Goal: Information Seeking & Learning: Find contact information

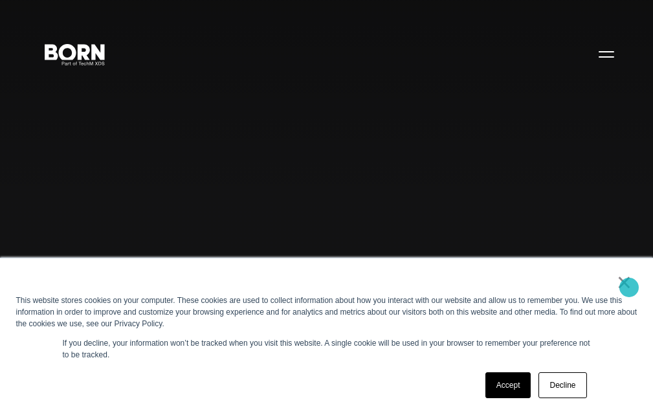
click at [629, 287] on link "×" at bounding box center [624, 282] width 16 height 12
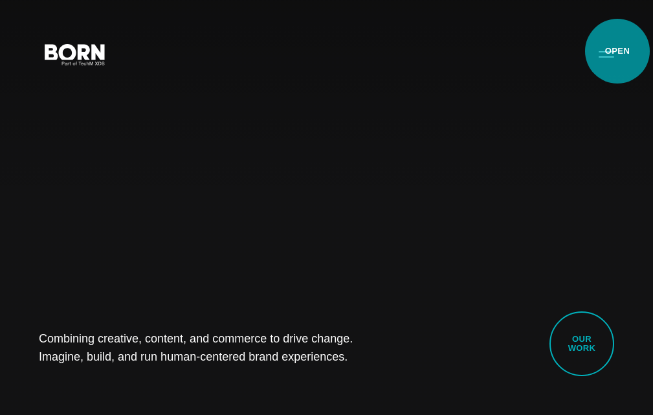
click at [616, 52] on button "Primary Menu" at bounding box center [605, 53] width 31 height 27
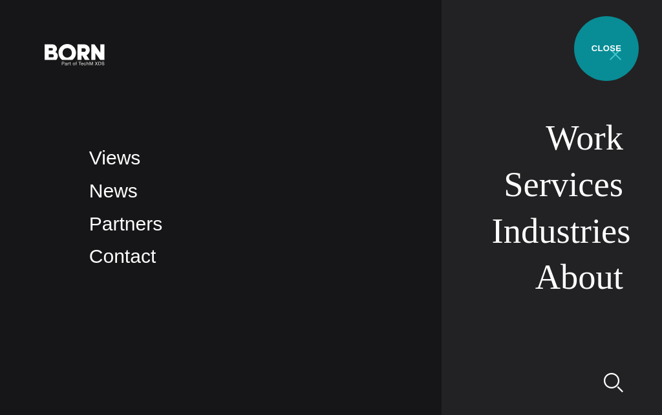
click at [607, 49] on button "Primary Menu" at bounding box center [615, 53] width 31 height 27
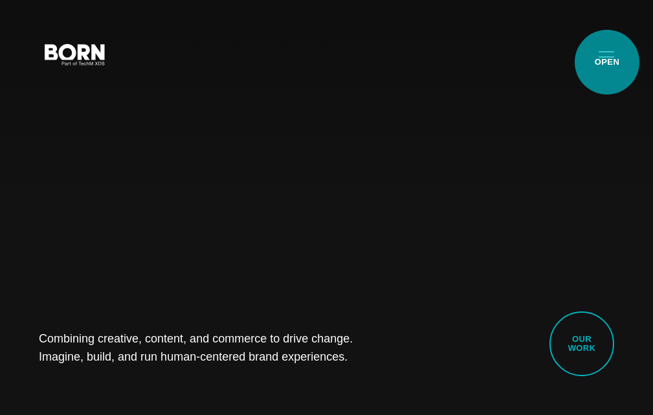
click at [607, 62] on button "Primary Menu" at bounding box center [605, 53] width 31 height 27
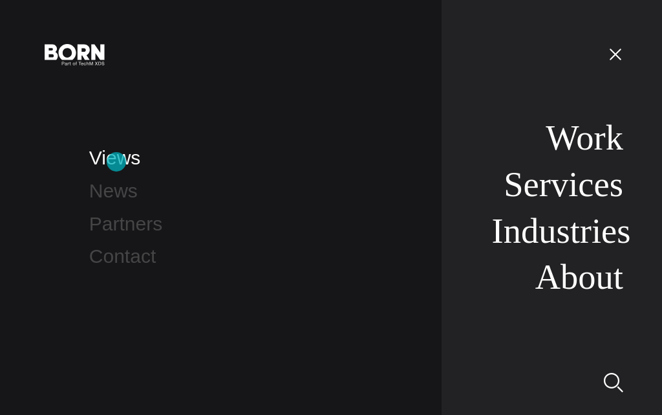
click at [116, 162] on link "Views" at bounding box center [114, 157] width 51 height 21
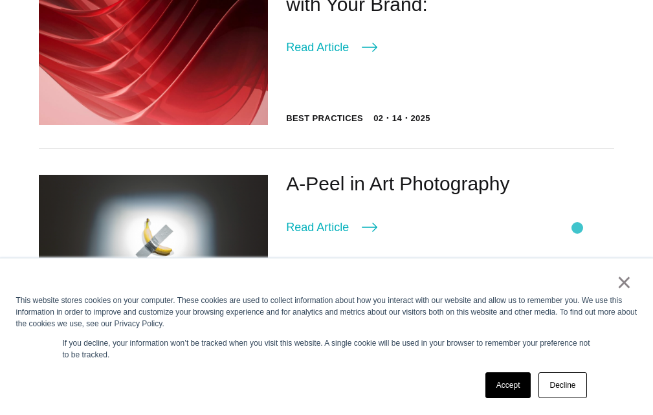
scroll to position [776, 0]
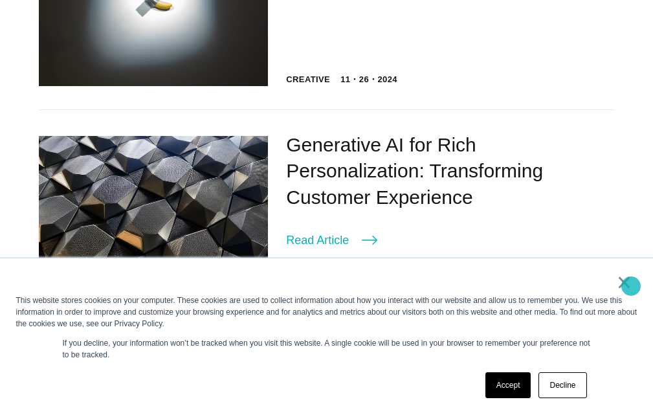
click at [631, 286] on link "×" at bounding box center [624, 282] width 16 height 12
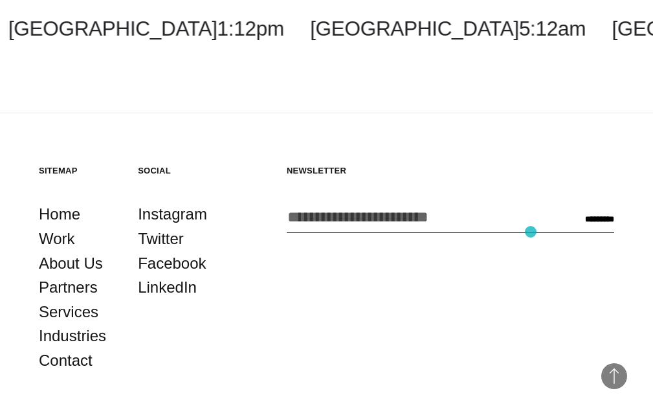
scroll to position [2183, 0]
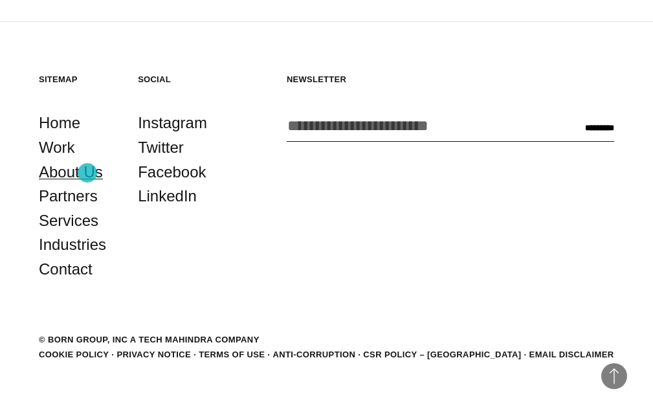
click at [87, 173] on link "About Us" at bounding box center [71, 172] width 64 height 25
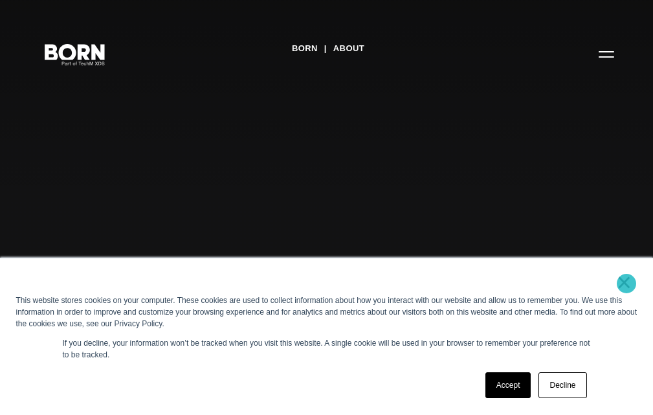
click at [626, 283] on link "×" at bounding box center [624, 282] width 16 height 12
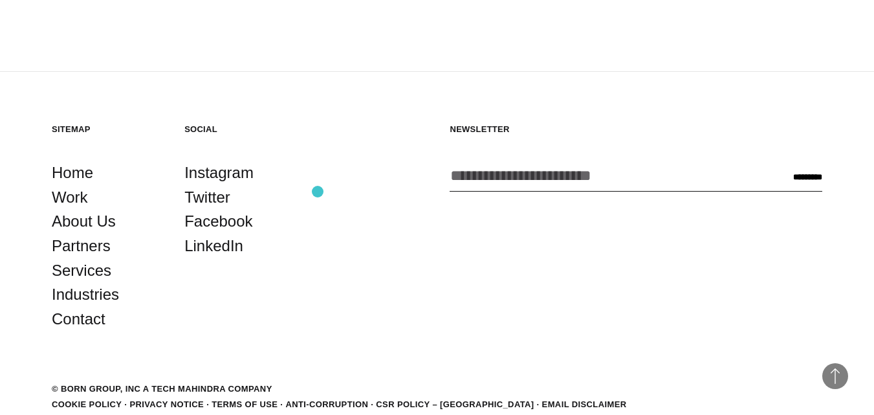
scroll to position [4181, 0]
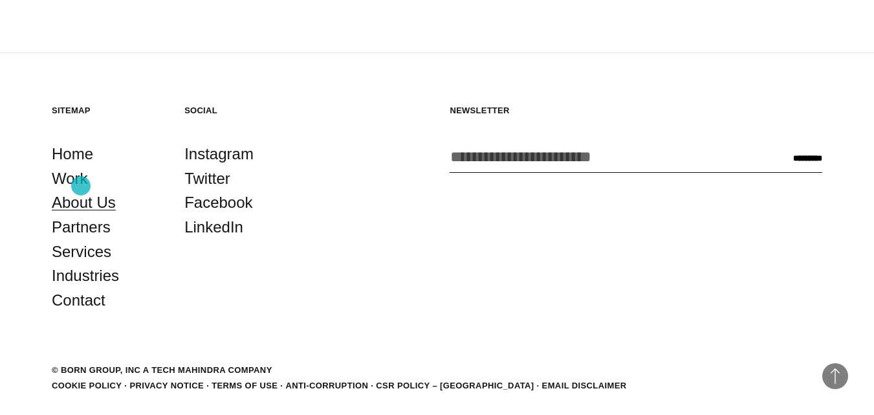
click at [81, 190] on link "About Us" at bounding box center [84, 202] width 64 height 25
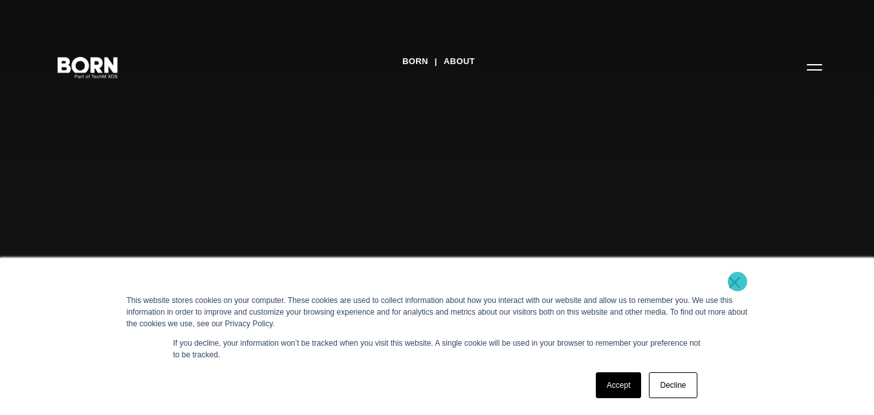
click at [737, 281] on link "×" at bounding box center [735, 282] width 16 height 12
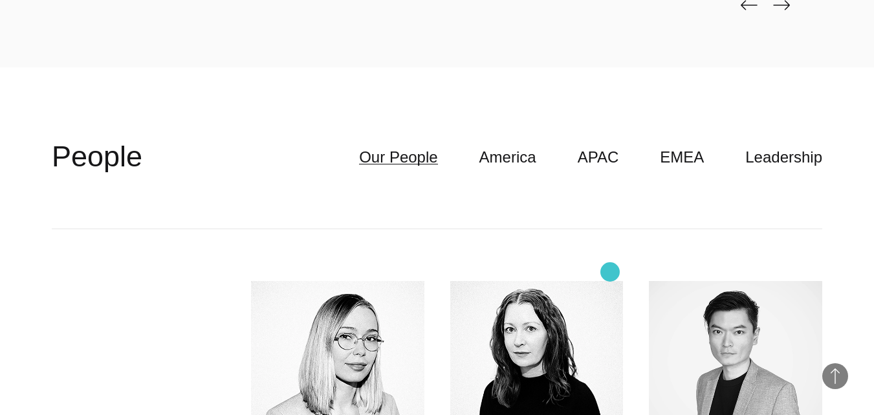
scroll to position [3104, 0]
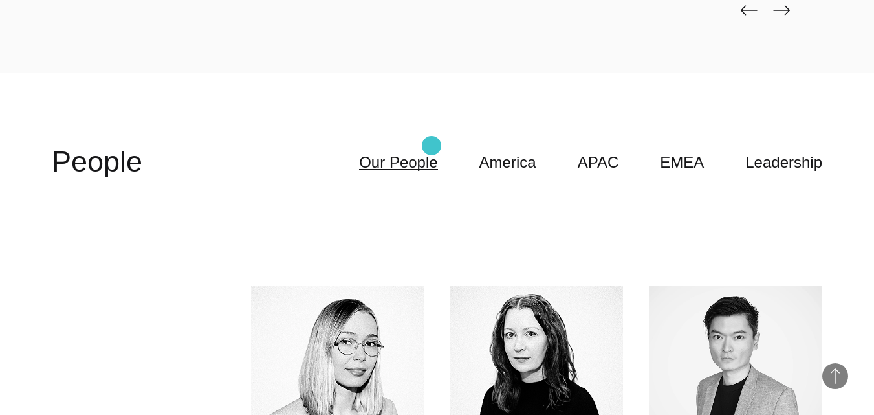
click at [431, 150] on link "Our People" at bounding box center [398, 162] width 78 height 25
click at [411, 150] on link "Our People" at bounding box center [398, 162] width 78 height 25
click at [437, 150] on link "Our People" at bounding box center [398, 162] width 78 height 25
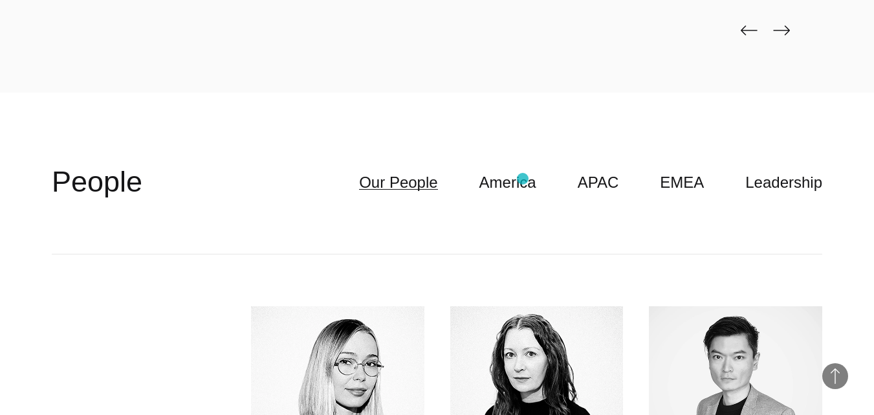
scroll to position [3039, 0]
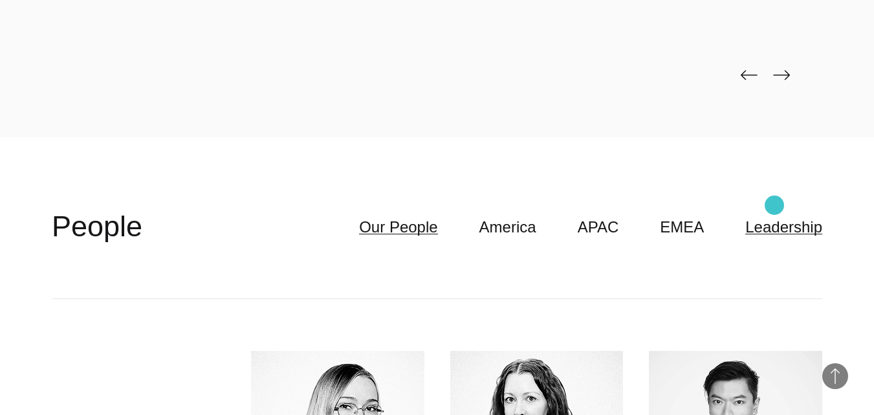
click at [774, 215] on link "Leadership" at bounding box center [783, 227] width 77 height 25
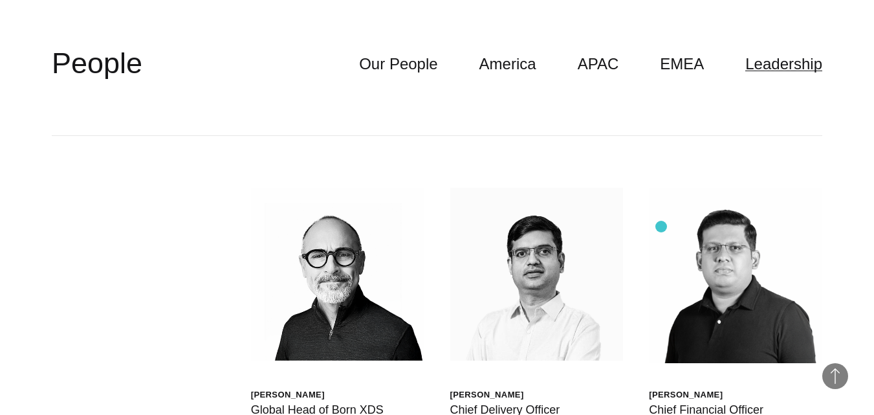
scroll to position [3298, 0]
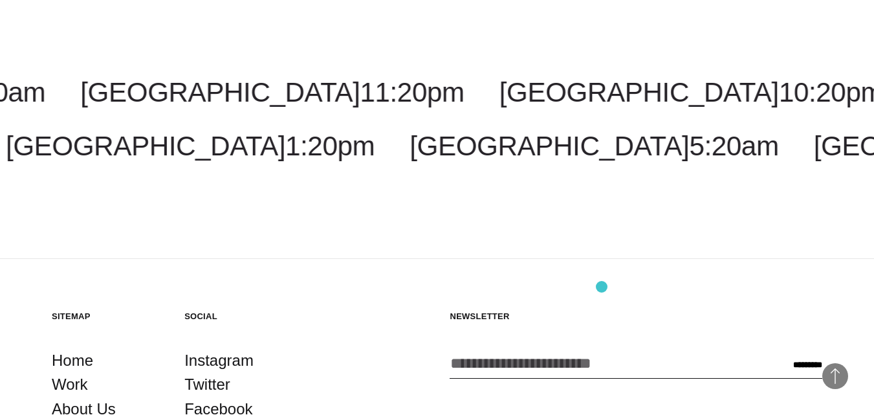
scroll to position [4438, 0]
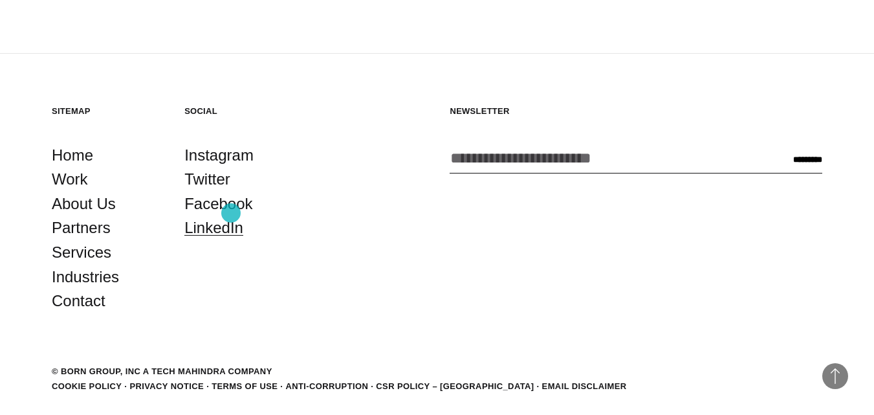
click at [231, 215] on link "LinkedIn" at bounding box center [213, 227] width 59 height 25
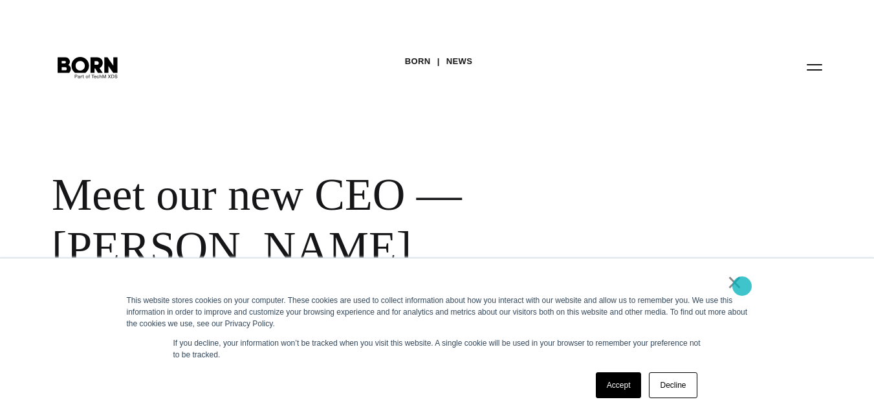
click at [742, 286] on link "×" at bounding box center [735, 282] width 16 height 12
